Goal: Task Accomplishment & Management: Use online tool/utility

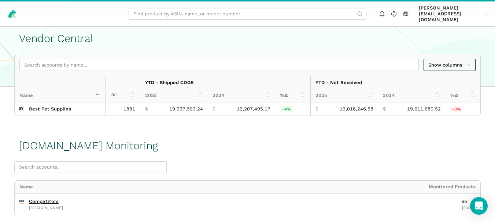
scroll to position [41, 0]
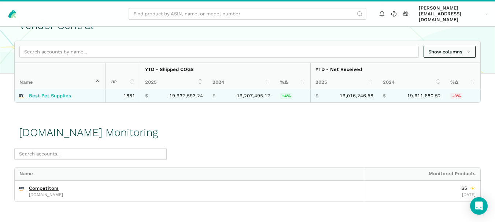
click at [53, 93] on link "Best Pet Supplies" at bounding box center [50, 96] width 42 height 6
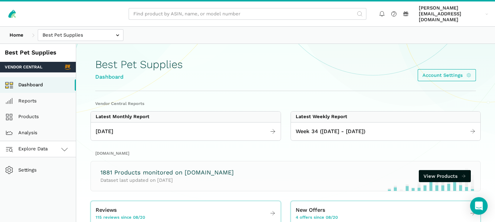
click at [66, 145] on icon at bounding box center [64, 149] width 9 height 9
click at [56, 181] on link "[DOMAIN_NAME]" at bounding box center [38, 182] width 76 height 16
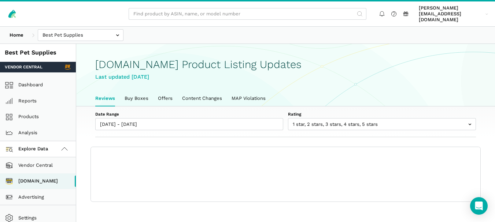
scroll to position [3, 0]
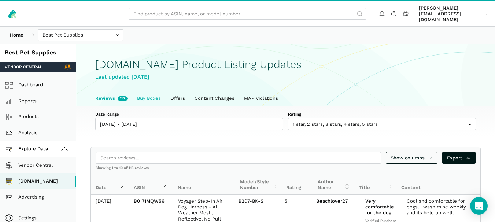
click at [145, 91] on link "Buy Boxes" at bounding box center [148, 98] width 33 height 15
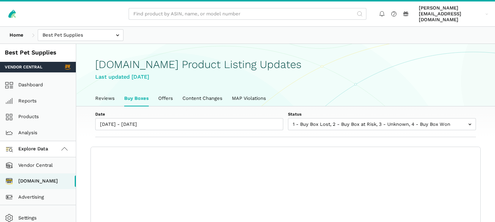
scroll to position [3, 0]
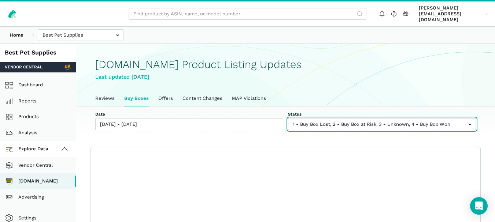
click at [332, 121] on input "text" at bounding box center [382, 124] width 188 height 12
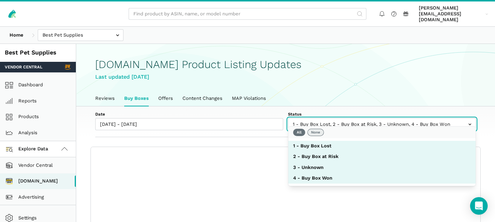
click at [319, 131] on button "None" at bounding box center [315, 132] width 16 height 7
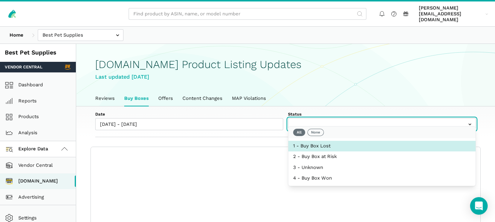
select select "1 - Buy Box Lost"
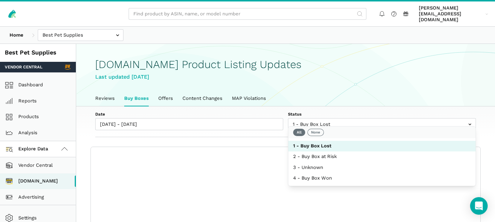
click at [273, 127] on div "Date 08/20/2025 - 08/26/2025 Status 1 - Buy Box Lost 2 - Buy Box at Risk 3 - Un…" at bounding box center [285, 122] width 419 height 31
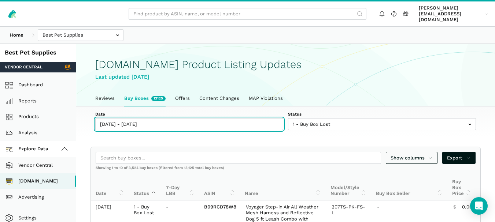
click at [149, 119] on input "08/20/2025 - 08/26/2025" at bounding box center [189, 124] width 188 height 12
type input "08/20/2025"
type input "[DATE]"
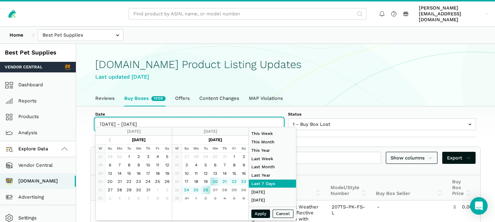
type input "08/26/2025"
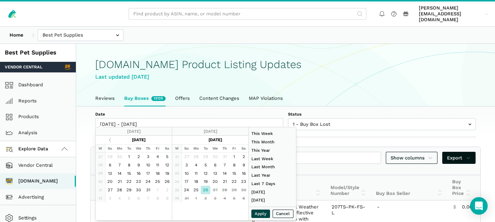
click at [255, 213] on button "Apply" at bounding box center [260, 214] width 19 height 8
type input "08/26/2025 - 08/26/2025"
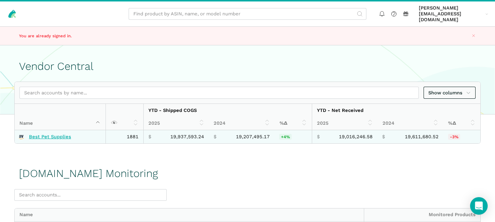
click at [59, 134] on link "Best Pet Supplies" at bounding box center [50, 137] width 42 height 6
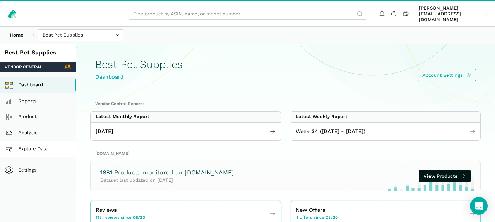
click at [62, 145] on icon at bounding box center [64, 149] width 9 height 9
click at [58, 174] on link "[DOMAIN_NAME]" at bounding box center [38, 182] width 76 height 16
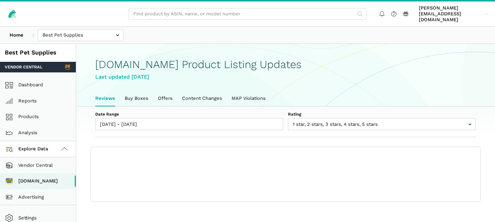
scroll to position [3, 0]
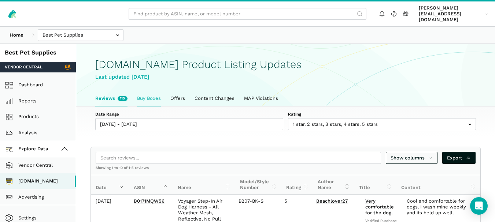
click at [155, 92] on link "Buy Boxes" at bounding box center [148, 98] width 33 height 15
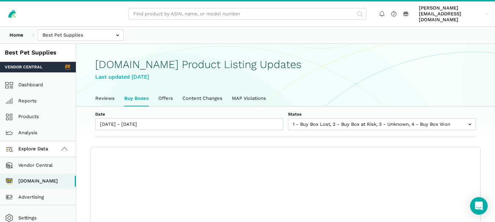
scroll to position [3, 0]
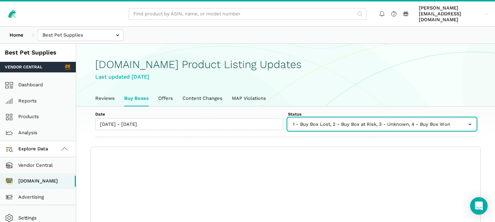
click at [349, 121] on input "text" at bounding box center [382, 124] width 188 height 12
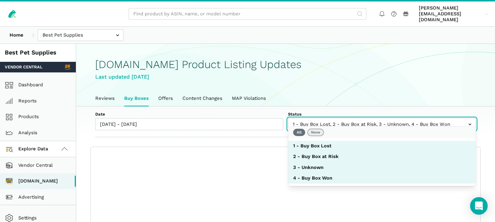
click at [314, 130] on button "None" at bounding box center [315, 132] width 16 height 7
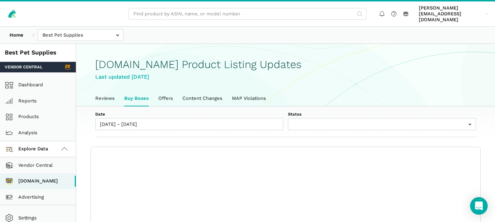
drag, startPoint x: 313, startPoint y: 139, endPoint x: 319, endPoint y: 121, distance: 19.8
click at [319, 121] on body "charlie@bestpethouse.com charlie@...ouse.com Settings Log out Home Best Pet Sup…" at bounding box center [247, 133] width 495 height 266
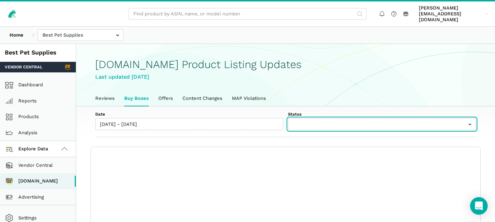
click at [319, 121] on input "text" at bounding box center [382, 124] width 188 height 12
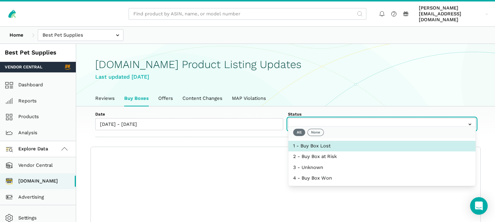
select select "1 - Buy Box Lost"
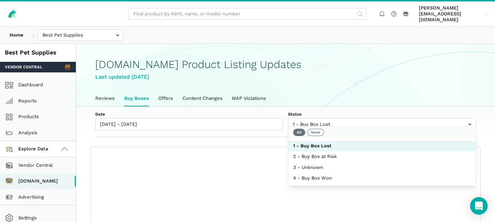
click at [258, 127] on div "Date 08/20/2025 - 08/26/2025 Status 1 - Buy Box Lost 2 - Buy Box at Risk 3 - Un…" at bounding box center [285, 122] width 419 height 31
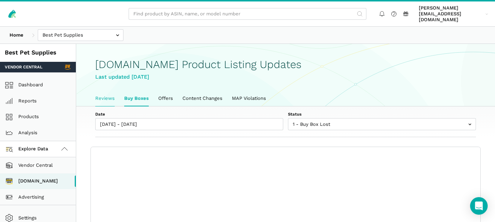
click at [109, 91] on link "Reviews" at bounding box center [104, 98] width 29 height 15
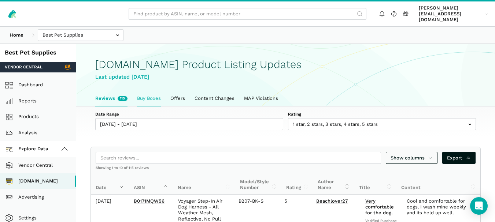
click at [154, 91] on link "Buy Boxes" at bounding box center [148, 98] width 33 height 15
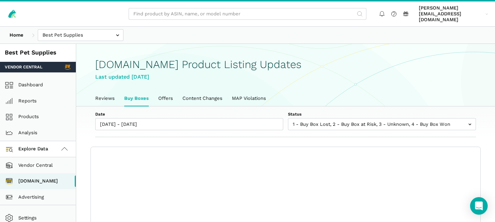
scroll to position [3, 0]
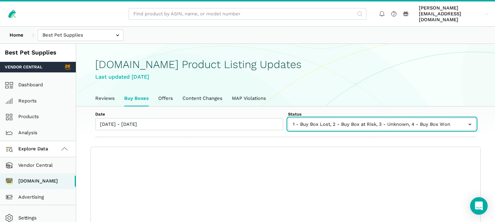
click at [315, 118] on input "text" at bounding box center [382, 124] width 188 height 12
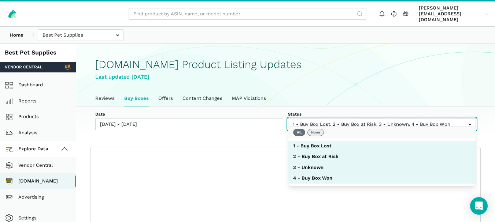
click at [314, 132] on button "None" at bounding box center [315, 132] width 16 height 7
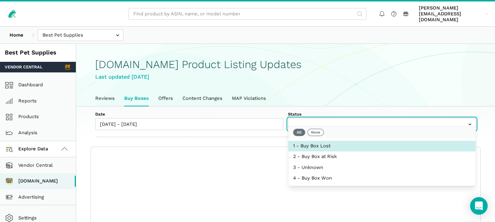
select select "1 - Buy Box Lost"
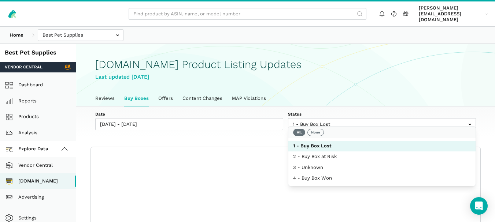
click at [271, 128] on div "Date 08/20/2025 - 08/26/2025 Status 1 - Buy Box Lost 2 - Buy Box at Risk 3 - Un…" at bounding box center [285, 122] width 419 height 31
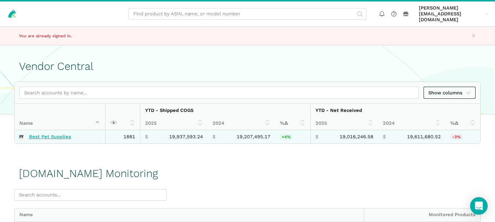
click at [55, 134] on link "Best Pet Supplies" at bounding box center [50, 137] width 42 height 6
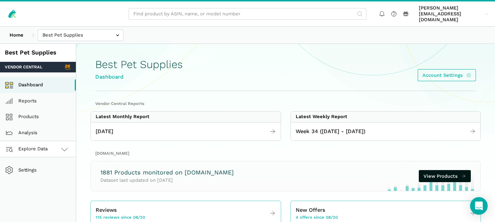
click at [60, 145] on icon at bounding box center [64, 149] width 9 height 9
click at [48, 176] on link "[DOMAIN_NAME]" at bounding box center [38, 182] width 76 height 16
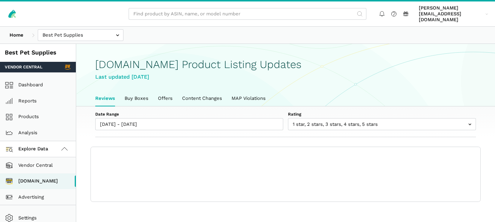
scroll to position [3, 0]
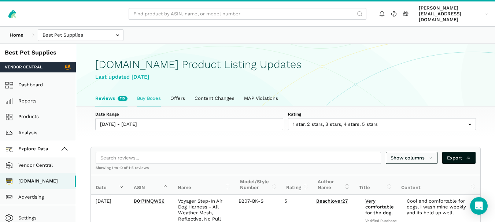
click at [155, 91] on link "Buy Boxes" at bounding box center [148, 98] width 33 height 15
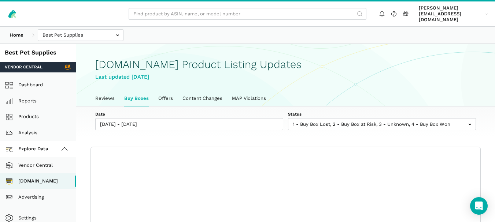
scroll to position [3, 0]
click at [269, 129] on div "Date 08/20/2025 - 08/26/2025 Status 1 - Buy Box Lost 2 - Buy Box at Risk 3 - Un…" at bounding box center [285, 122] width 419 height 31
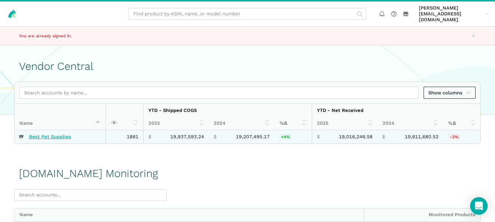
click at [56, 134] on link "Best Pet Supplies" at bounding box center [50, 137] width 42 height 6
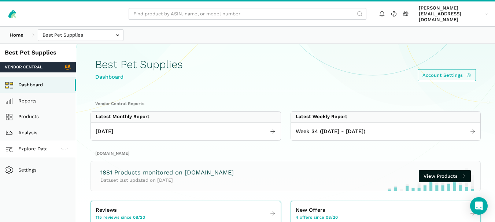
click at [59, 141] on link "Explore Data" at bounding box center [38, 149] width 76 height 16
click at [51, 174] on link "[DOMAIN_NAME]" at bounding box center [38, 182] width 76 height 16
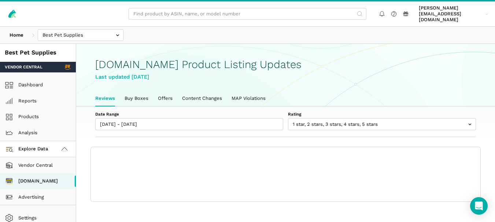
scroll to position [3, 0]
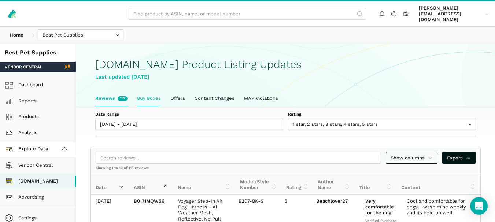
click at [147, 95] on link "Buy Boxes" at bounding box center [148, 98] width 33 height 15
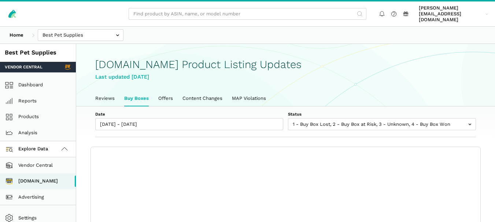
scroll to position [3, 0]
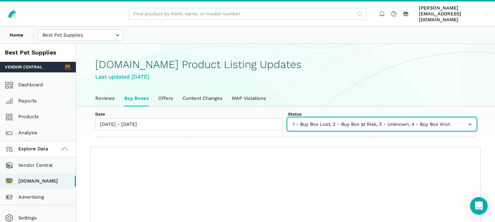
click at [329, 118] on input "text" at bounding box center [382, 124] width 188 height 12
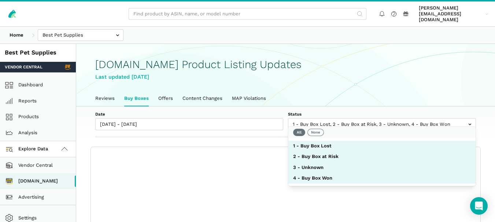
click at [316, 129] on body "[PERSON_NAME][EMAIL_ADDRESS][DOMAIN_NAME] charlie@...[DOMAIN_NAME] Settings Log…" at bounding box center [247, 133] width 495 height 266
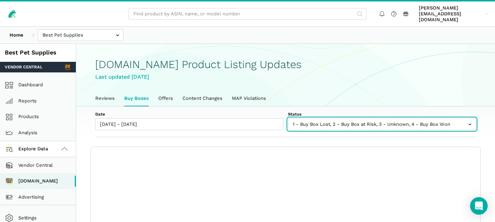
click at [322, 120] on input "text" at bounding box center [382, 124] width 188 height 12
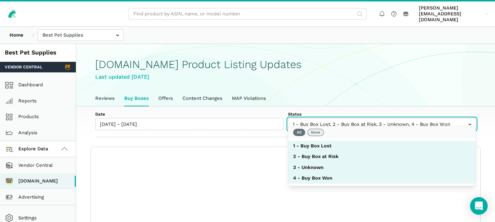
click at [317, 131] on button "None" at bounding box center [315, 132] width 16 height 7
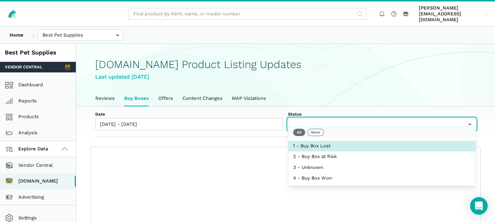
select select "1 - Buy Box Lost"
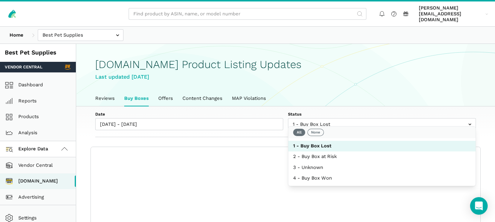
click at [265, 129] on div "Date [DATE] - [DATE] Status 1 - Buy Box Lost 2 - Buy Box at Risk 3 - Unknown 4 …" at bounding box center [285, 122] width 419 height 31
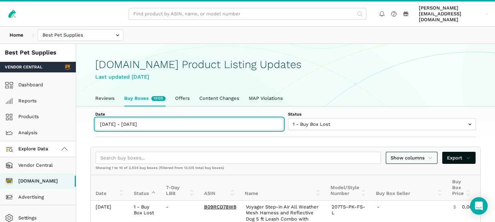
click at [145, 118] on input "[DATE] - [DATE]" at bounding box center [189, 124] width 188 height 12
type input "[DATE]"
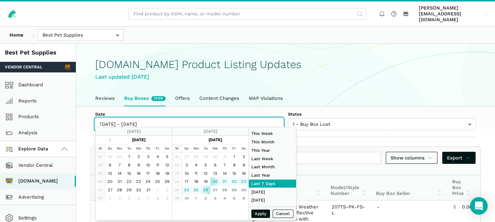
type input "[DATE]"
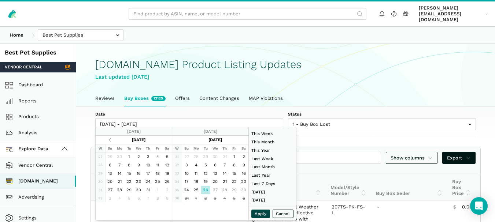
click at [263, 216] on button "Apply" at bounding box center [260, 214] width 19 height 8
type input "[DATE] - [DATE]"
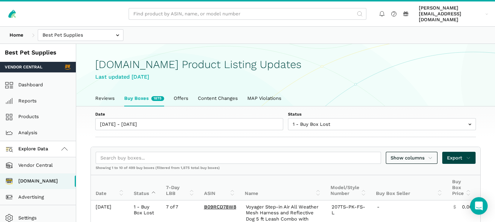
click at [462, 155] on span "Export" at bounding box center [459, 158] width 24 height 7
click at [449, 178] on span "Export as Excel" at bounding box center [446, 177] width 36 height 7
